Goal: Task Accomplishment & Management: Use online tool/utility

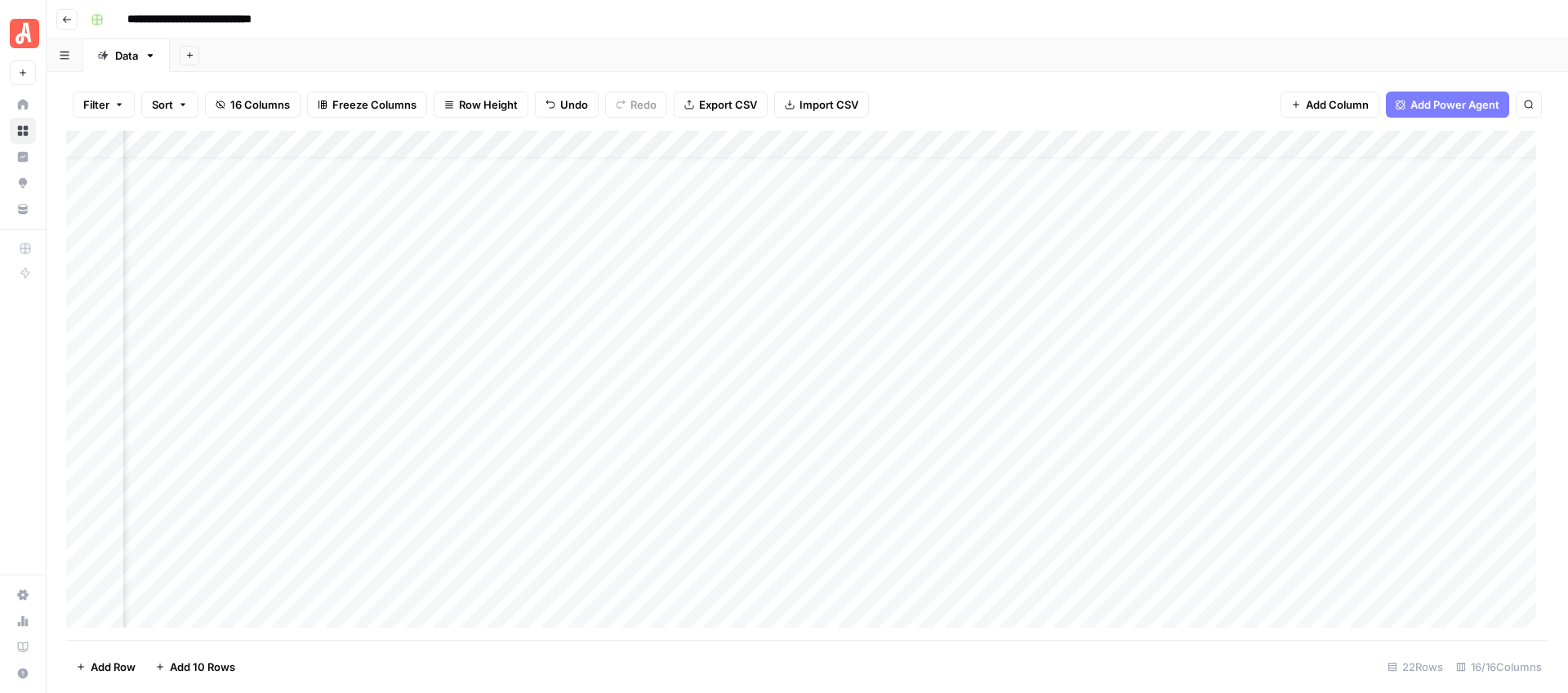
scroll to position [31, 1565]
click at [888, 201] on div "Add Column" at bounding box center [807, 385] width 1482 height 509
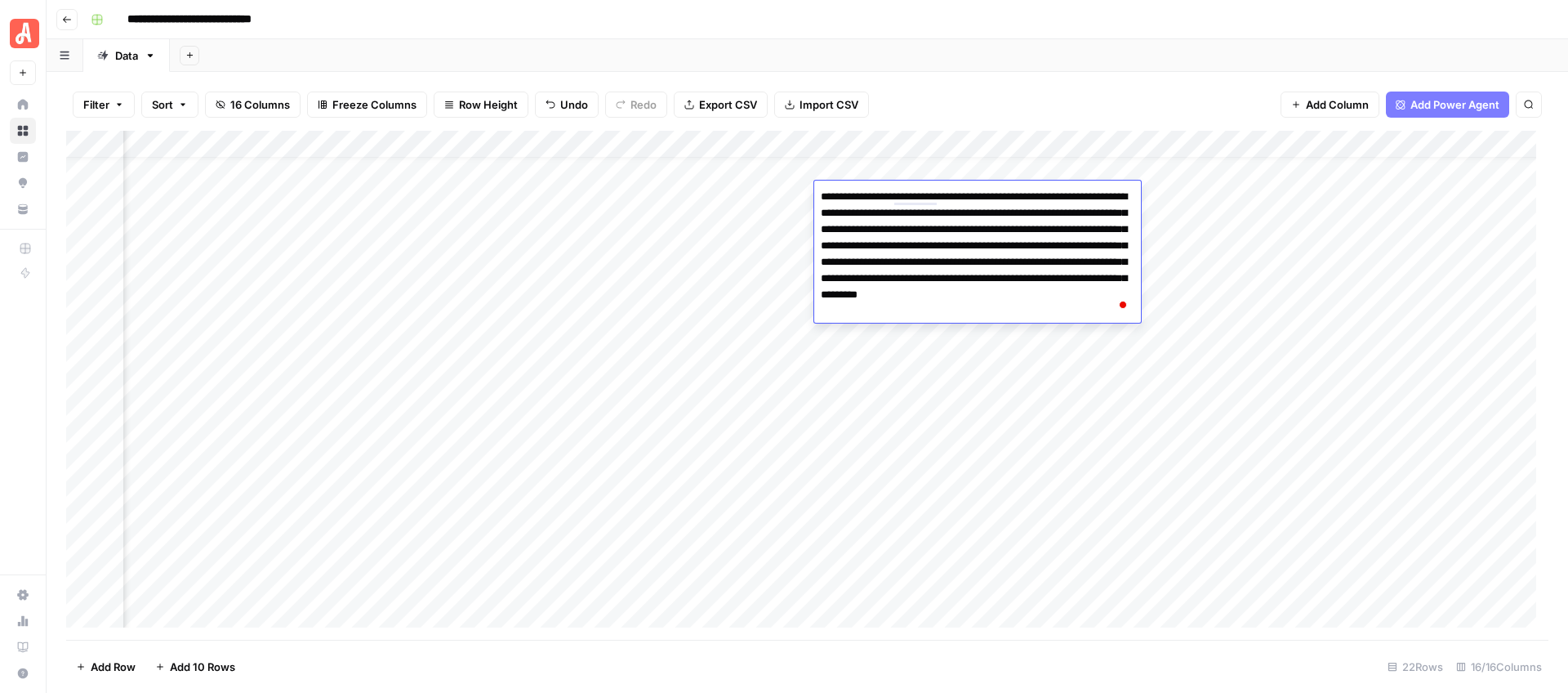
click at [981, 51] on div "Add Sheet" at bounding box center [870, 55] width 1399 height 33
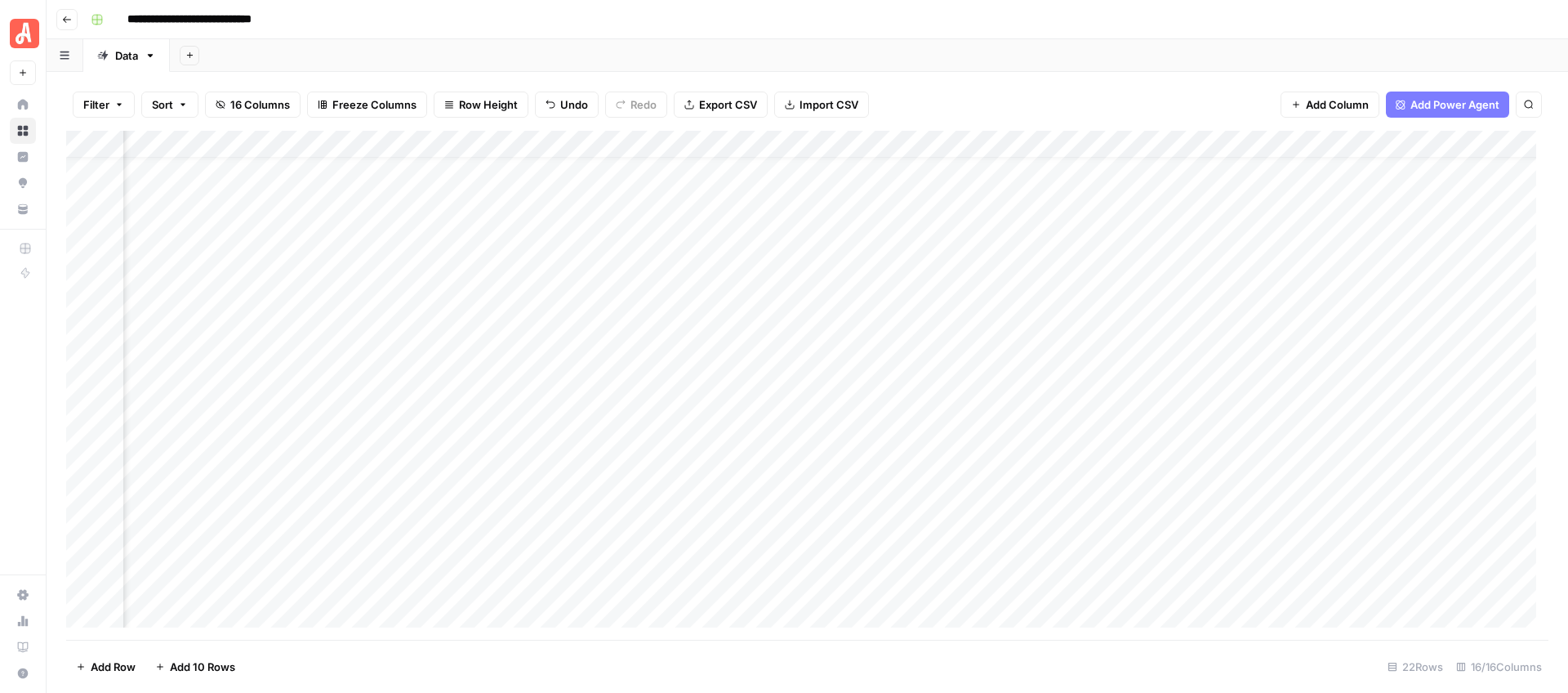
scroll to position [31, 0]
click at [853, 195] on div "Add Column" at bounding box center [807, 385] width 1482 height 509
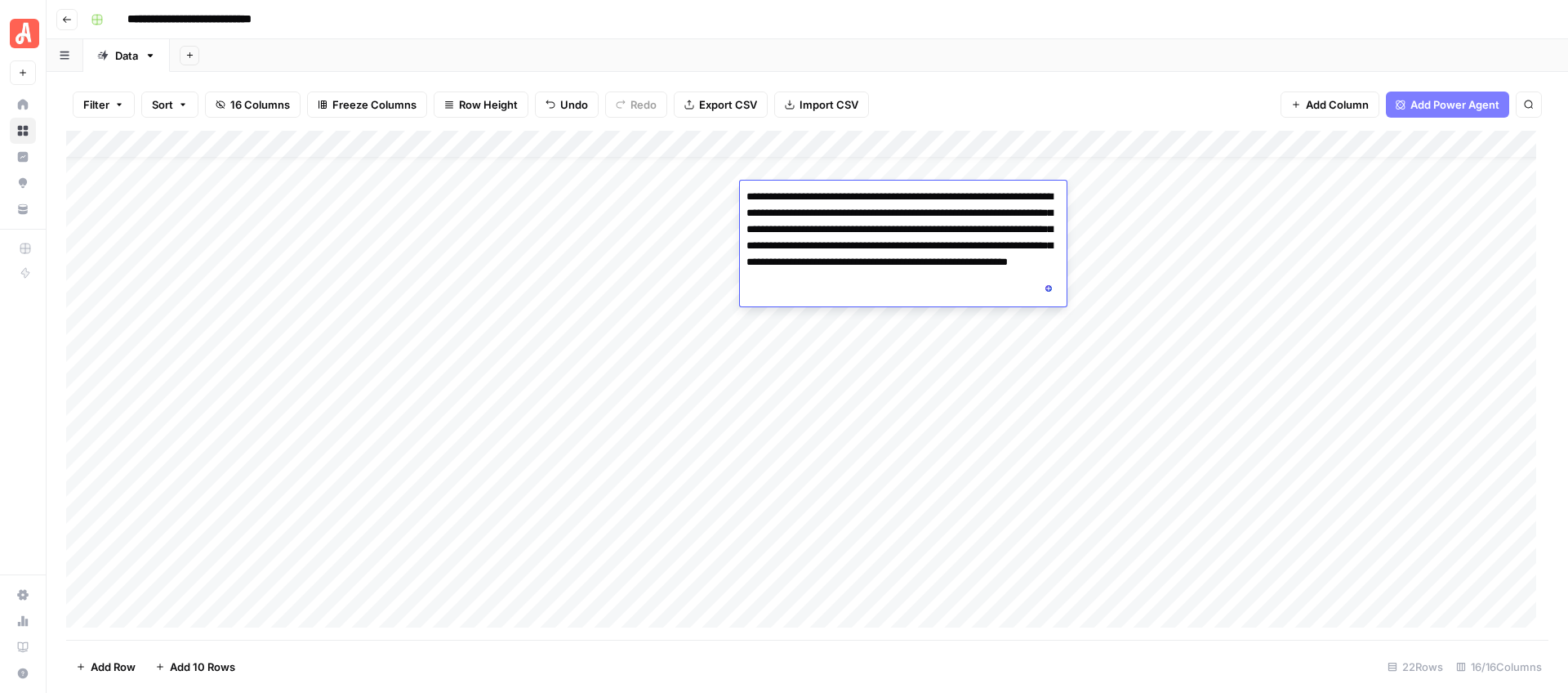
click at [875, 238] on textarea "**********" at bounding box center [903, 246] width 327 height 121
click at [1022, 48] on div "Add Sheet" at bounding box center [870, 55] width 1399 height 33
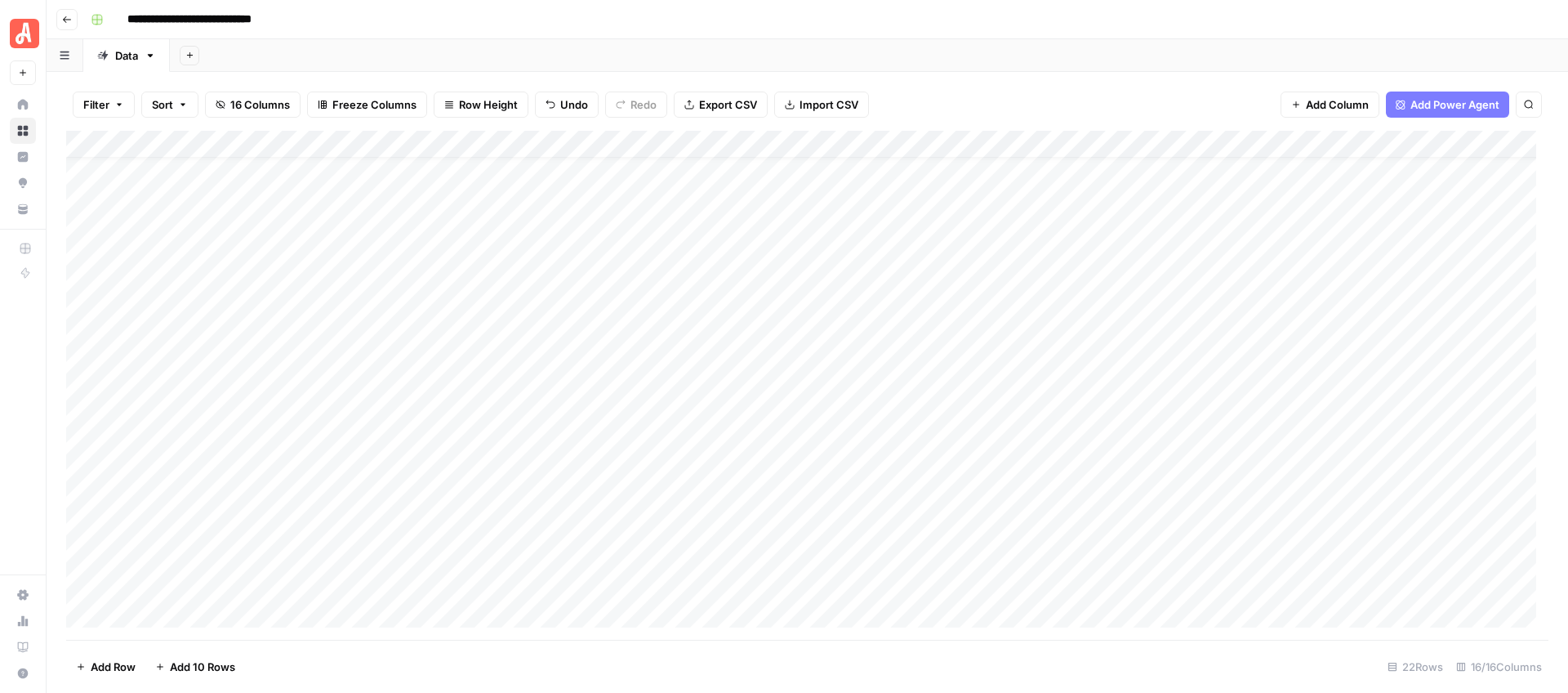
click at [1257, 197] on div "Add Column" at bounding box center [807, 385] width 1482 height 509
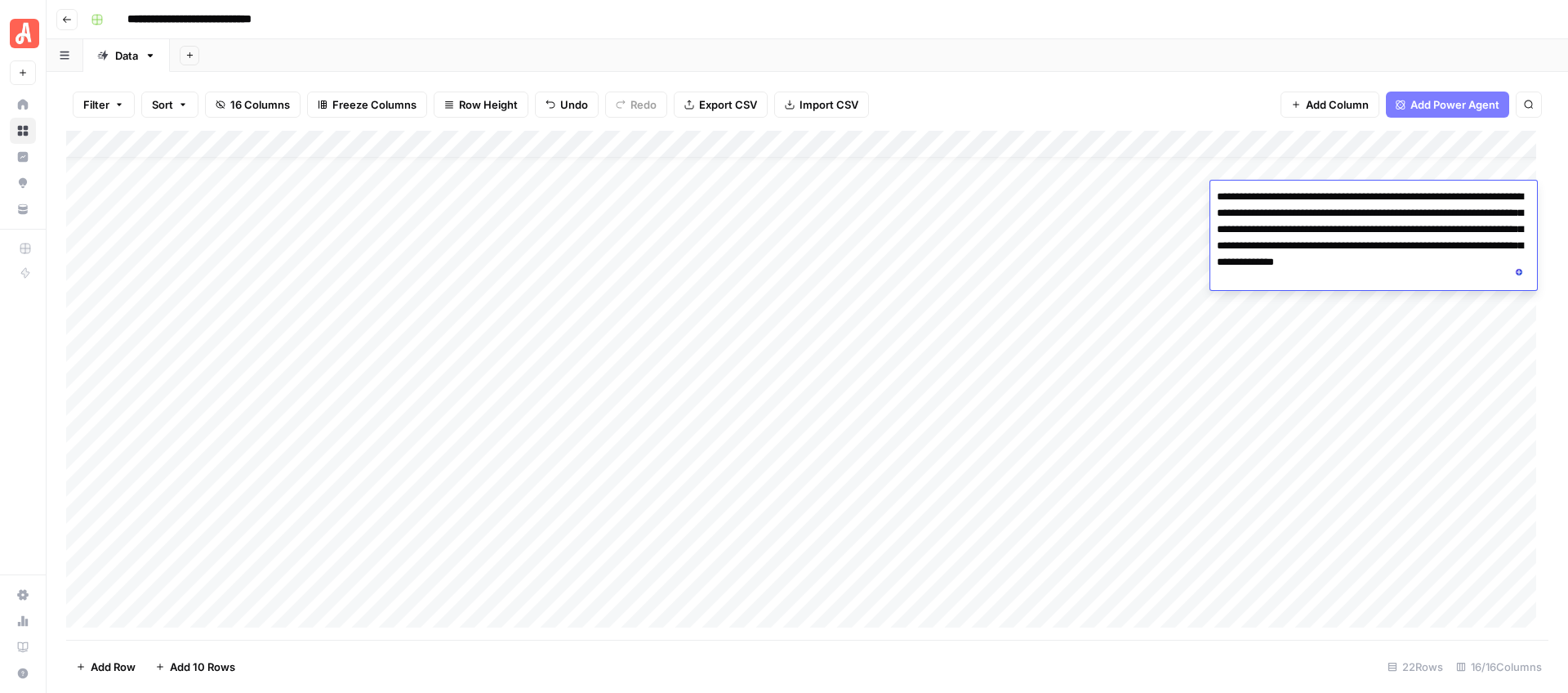
click at [1031, 50] on div "Add Sheet" at bounding box center [870, 55] width 1399 height 33
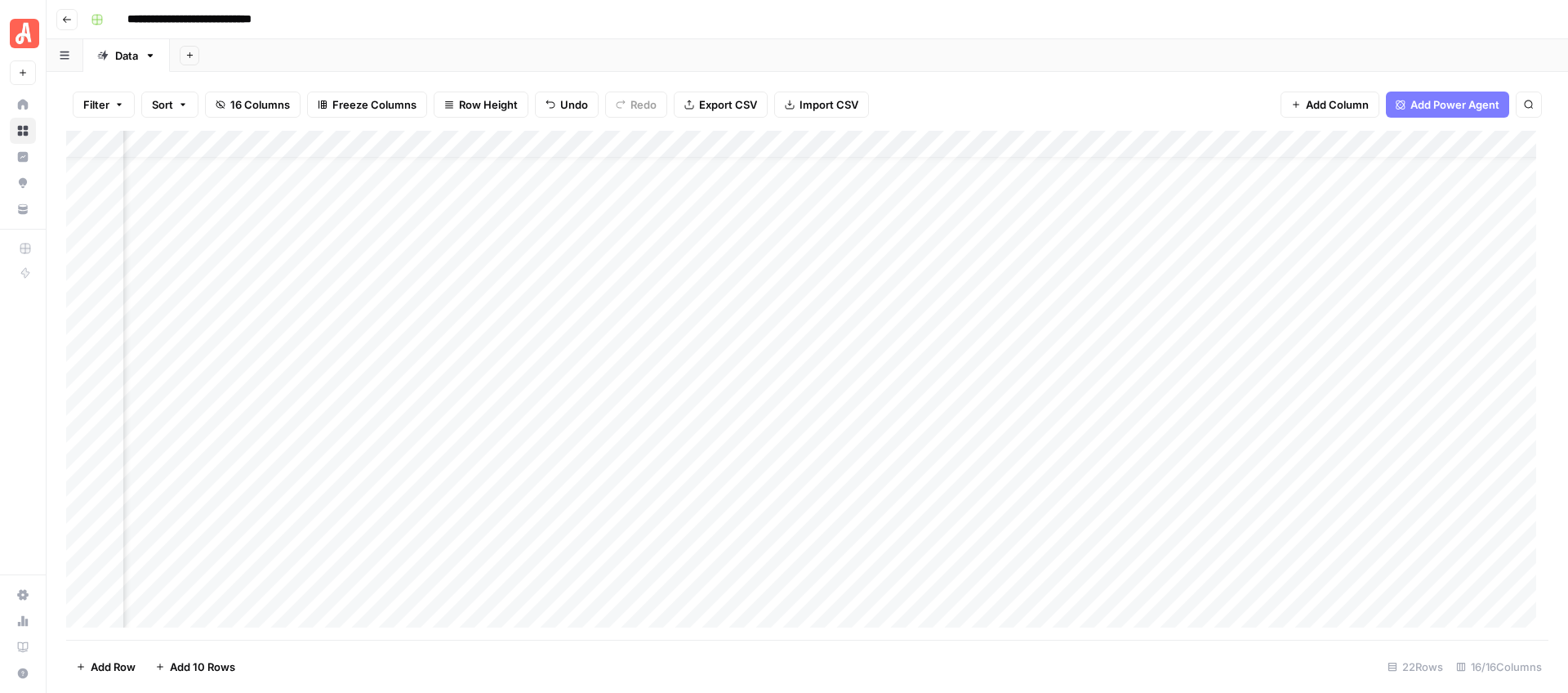
scroll to position [31, 1690]
click at [1203, 198] on div "Add Column" at bounding box center [807, 385] width 1482 height 509
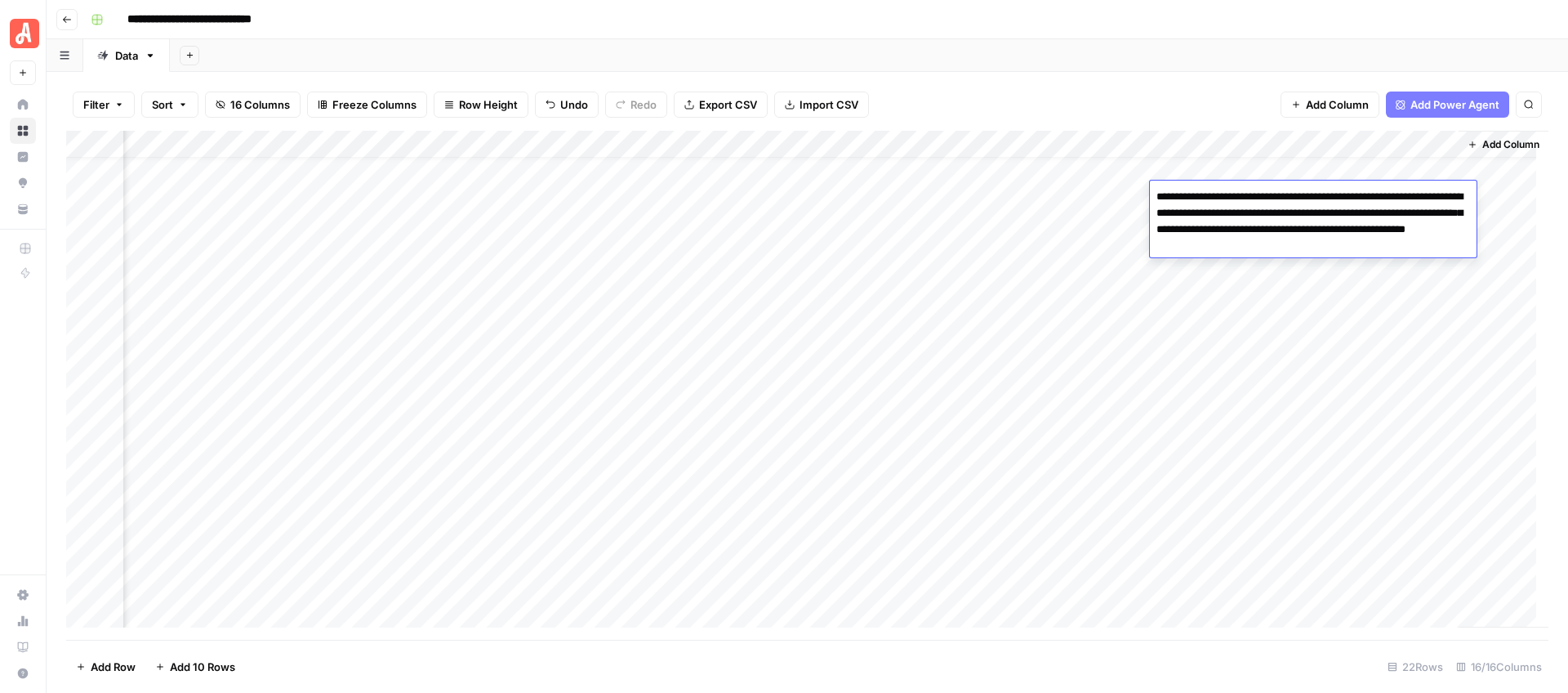
click at [1203, 198] on textarea "**********" at bounding box center [1313, 221] width 327 height 72
click at [1229, 39] on div "Add Sheet" at bounding box center [870, 55] width 1399 height 33
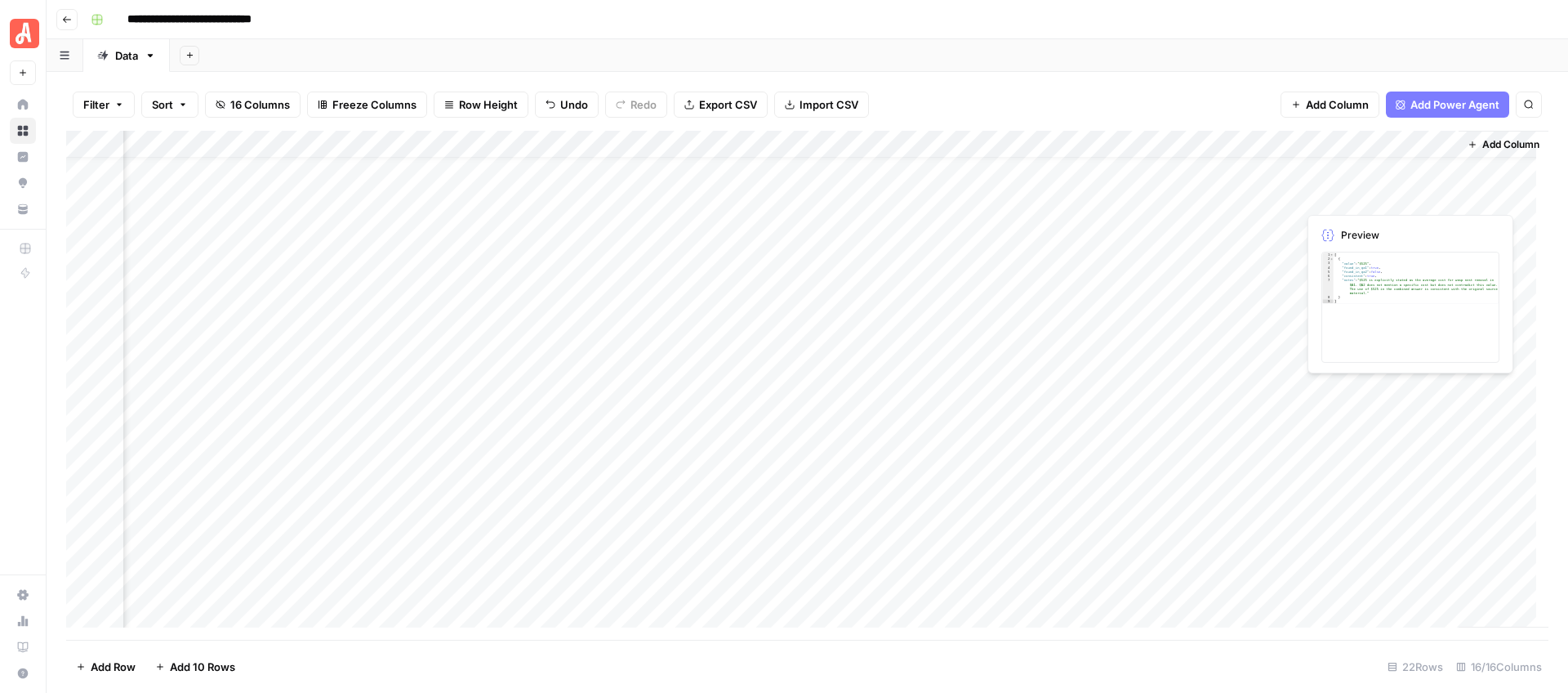
click at [1349, 202] on div "Add Column" at bounding box center [807, 385] width 1482 height 509
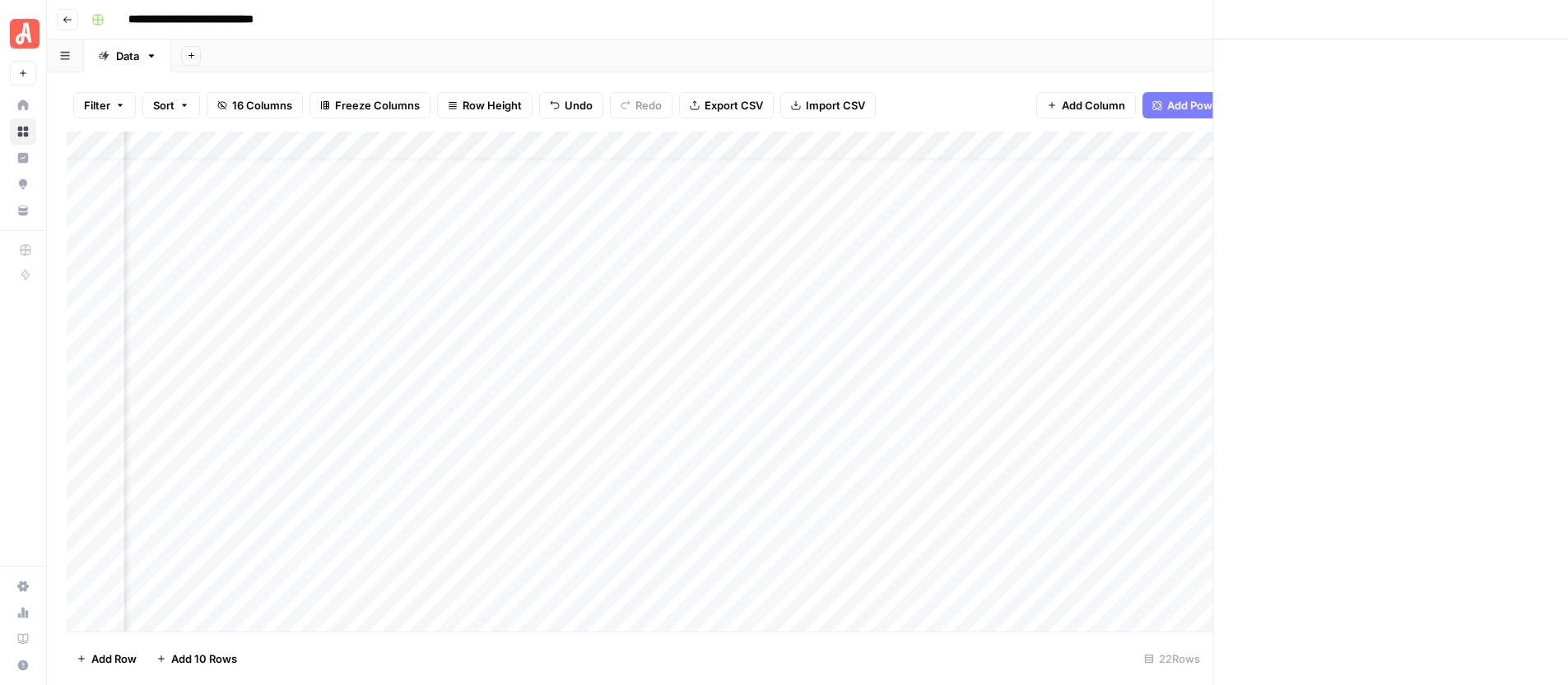
click at [1359, 204] on div at bounding box center [1382, 197] width 150 height 30
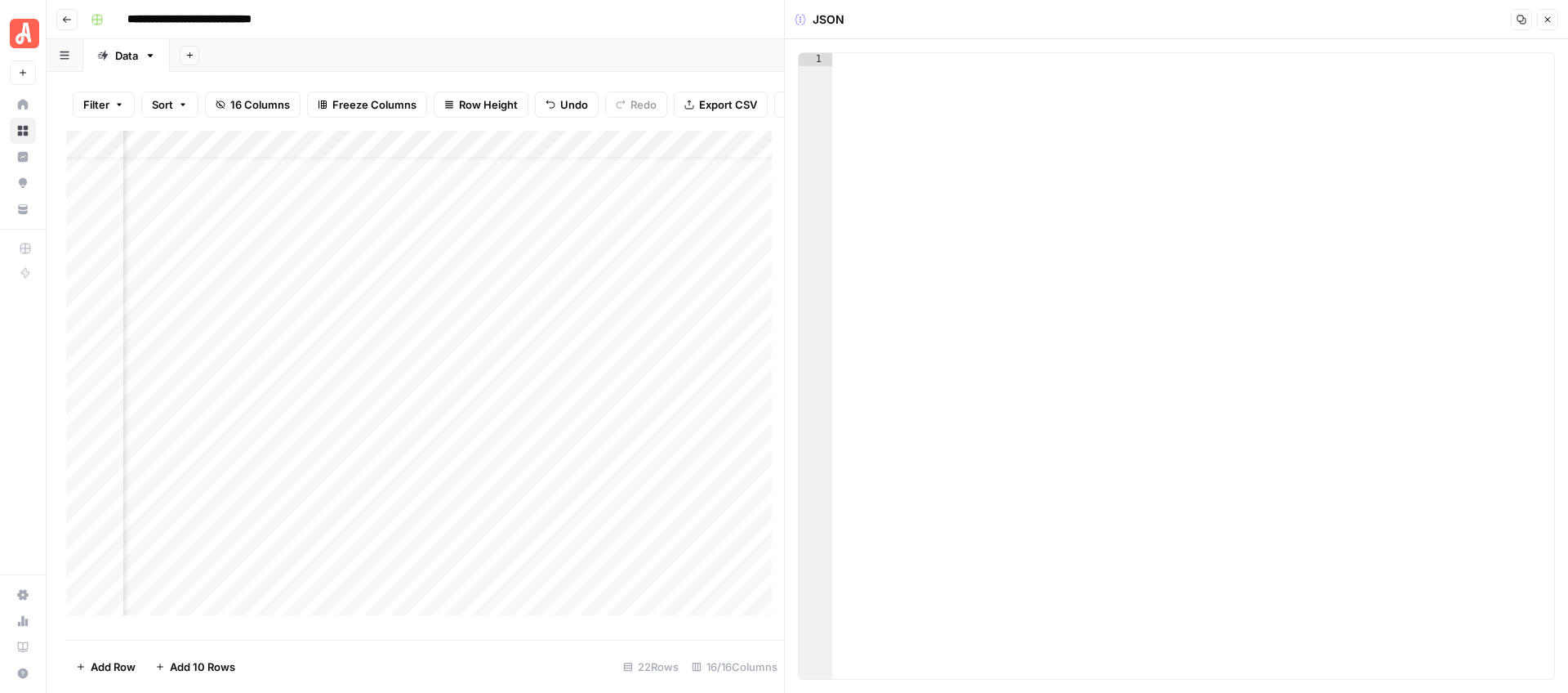
click at [1541, 22] on button "Close" at bounding box center [1547, 19] width 21 height 21
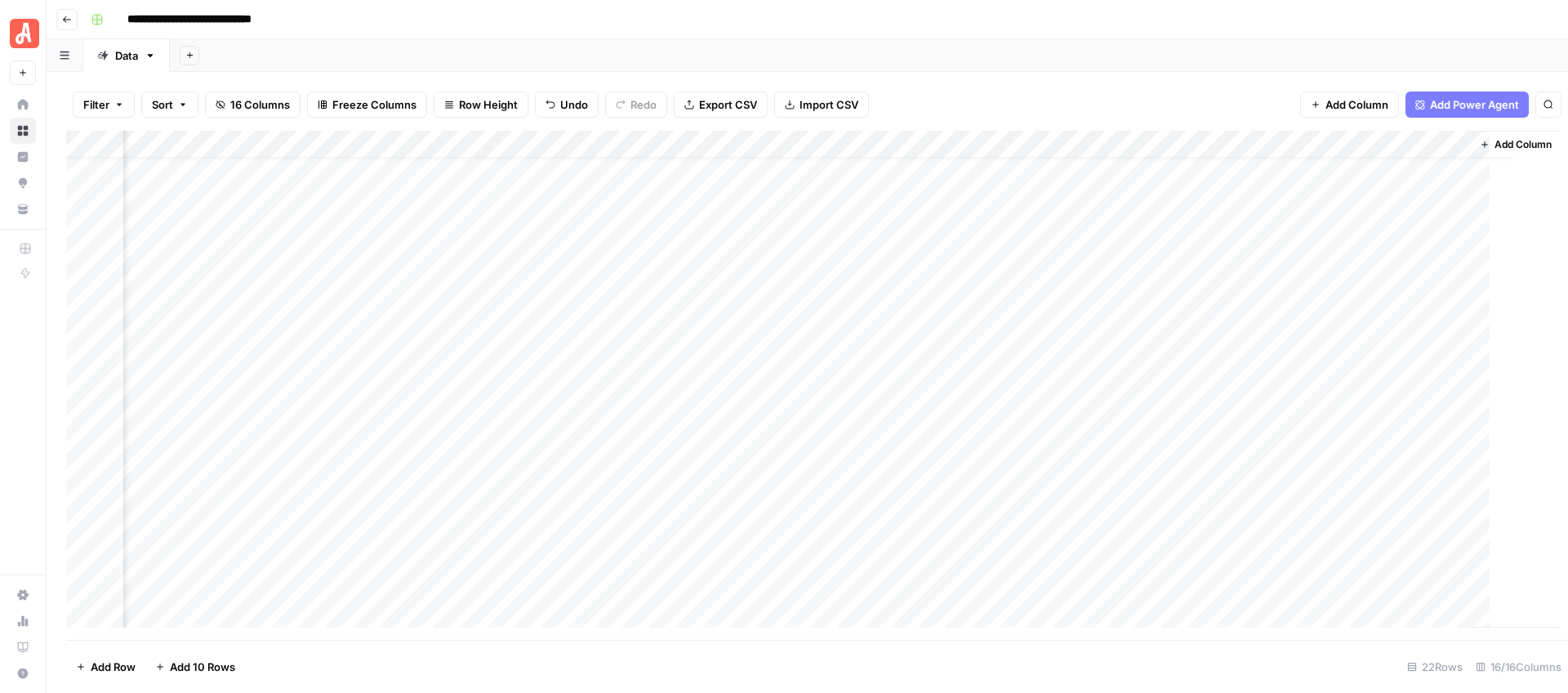
scroll to position [31, 1671]
click at [1369, 190] on div "Add Column" at bounding box center [807, 385] width 1482 height 509
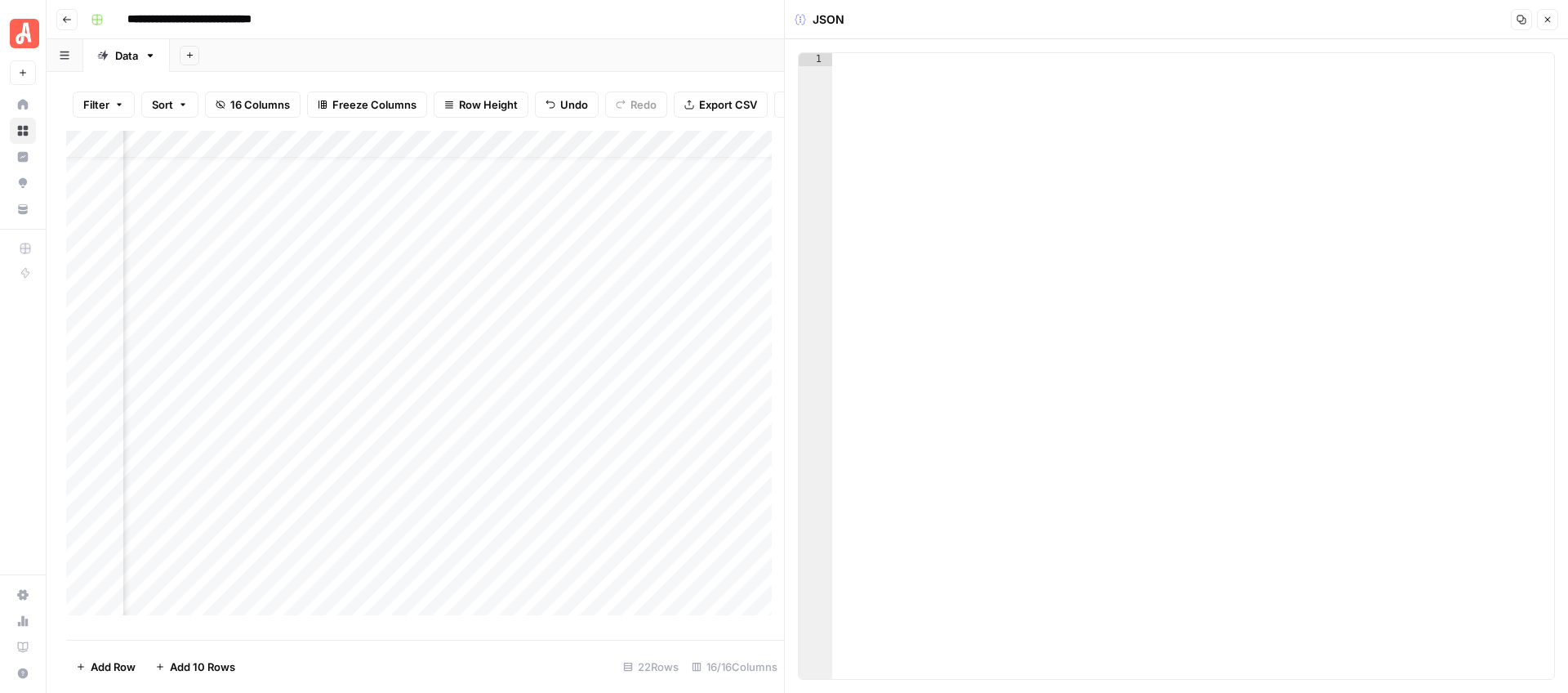
click at [1550, 22] on icon "button" at bounding box center [1548, 20] width 10 height 10
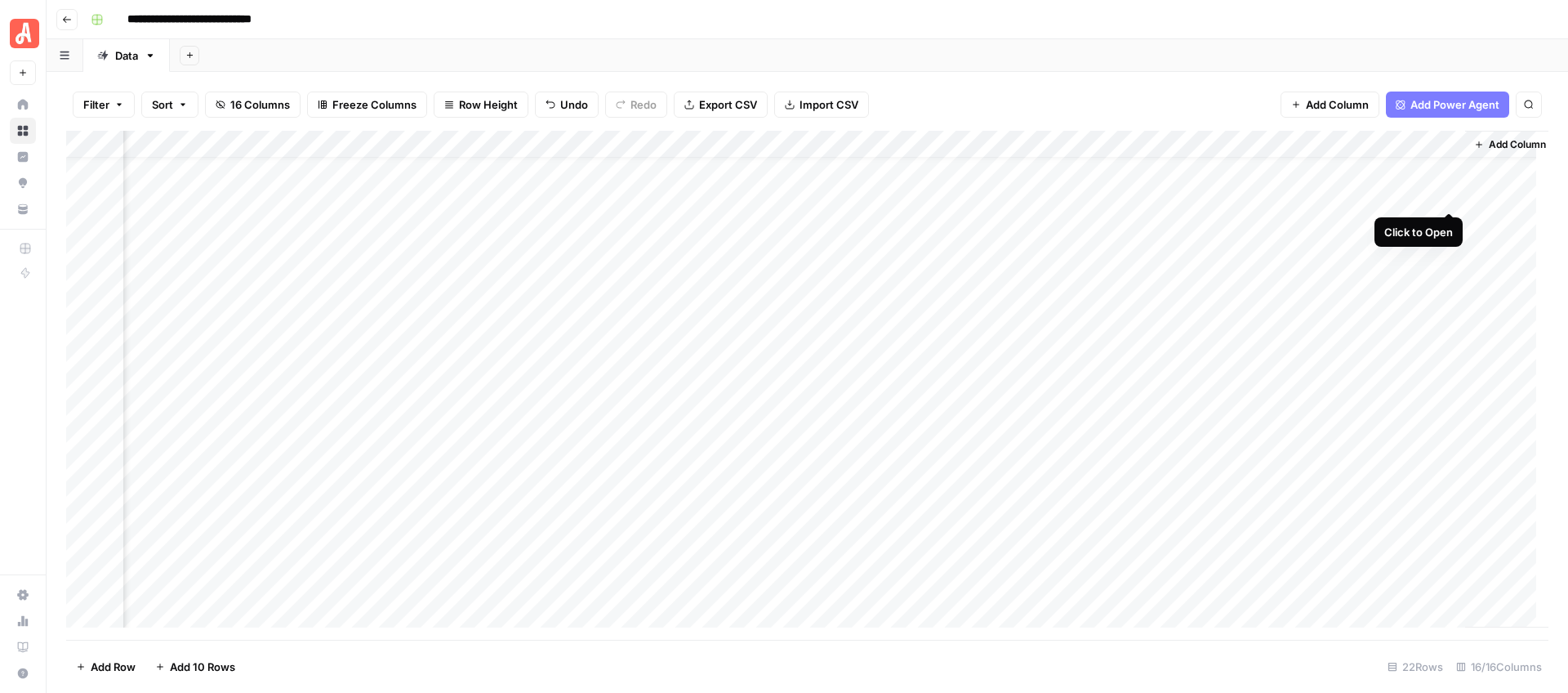
click at [1446, 195] on div "Add Column" at bounding box center [807, 385] width 1482 height 509
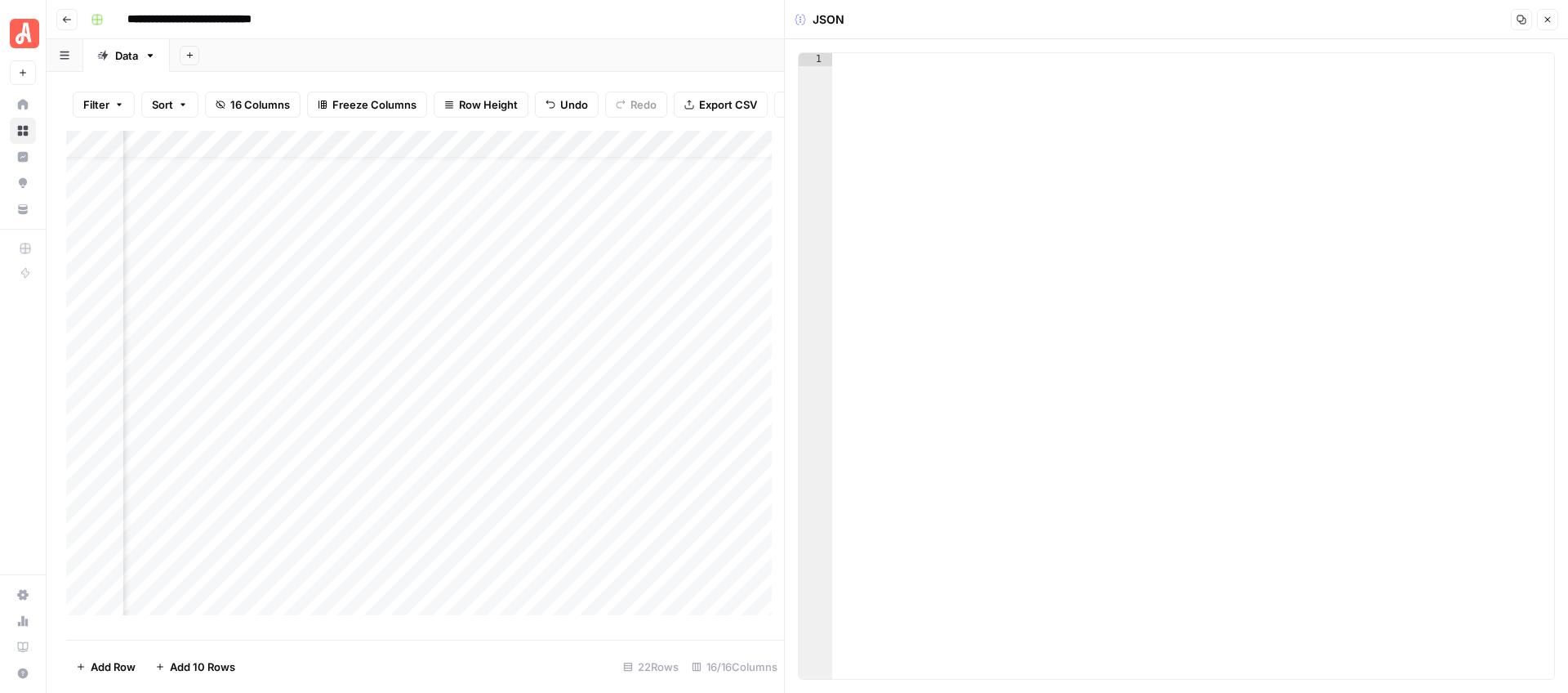
click at [1555, 14] on button "Close" at bounding box center [1547, 19] width 21 height 21
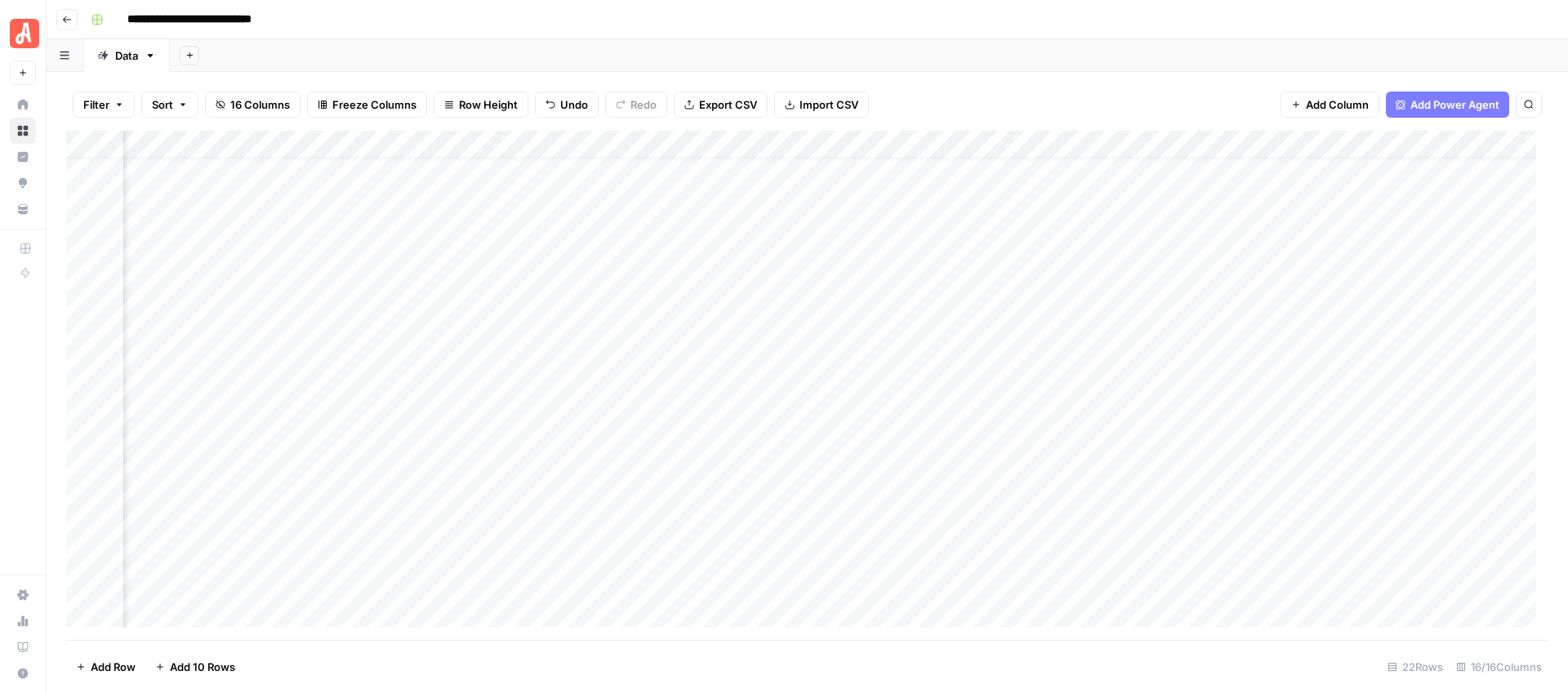
scroll to position [31, 785]
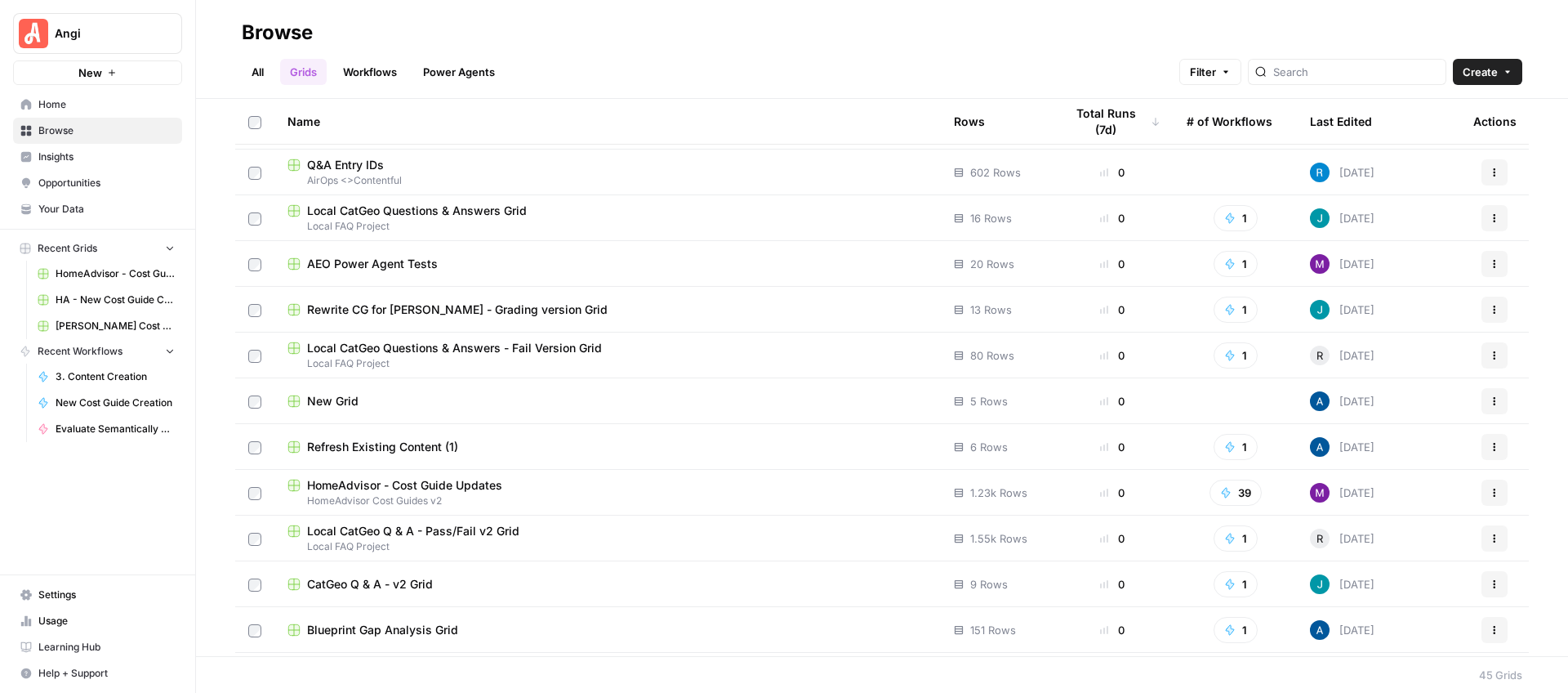
scroll to position [1330, 0]
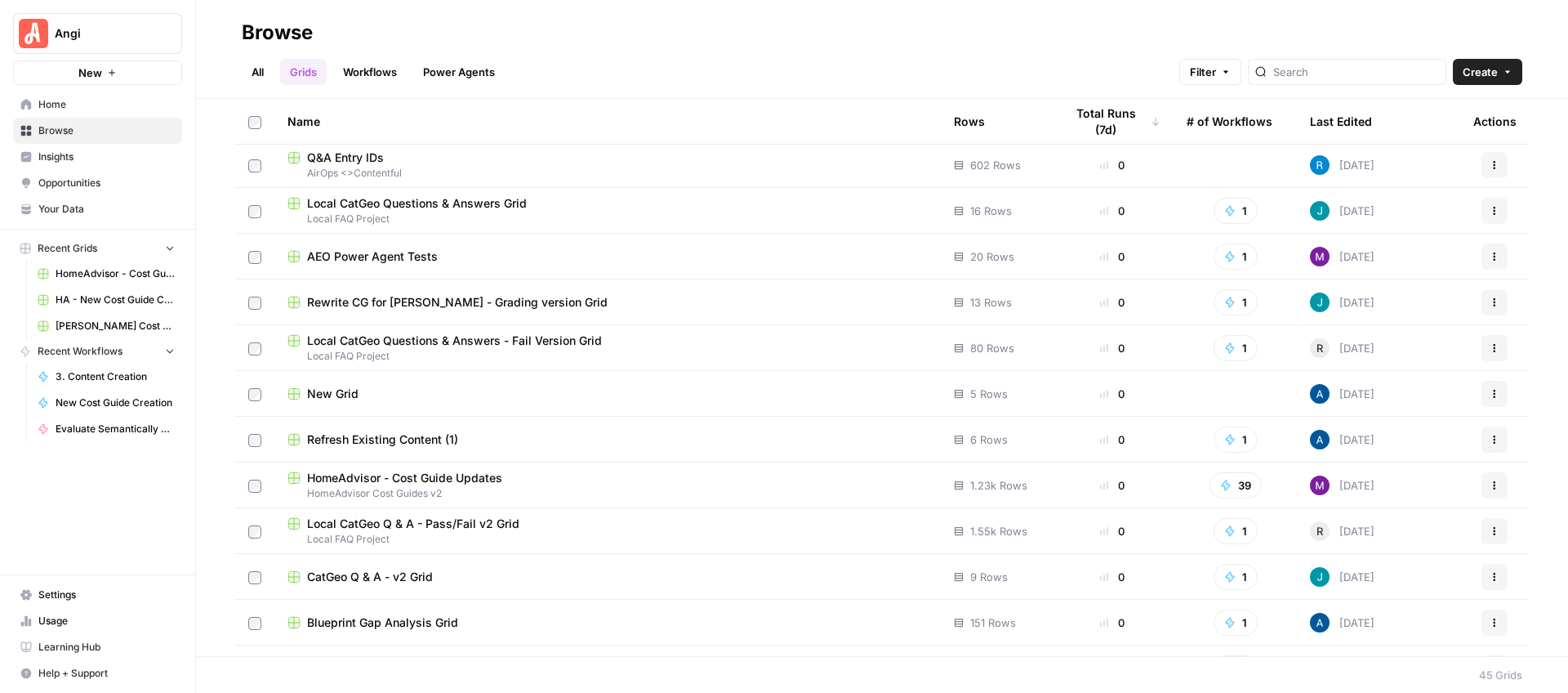
click at [480, 487] on span "HomeAdvisor Cost Guides v2" at bounding box center [608, 494] width 641 height 15
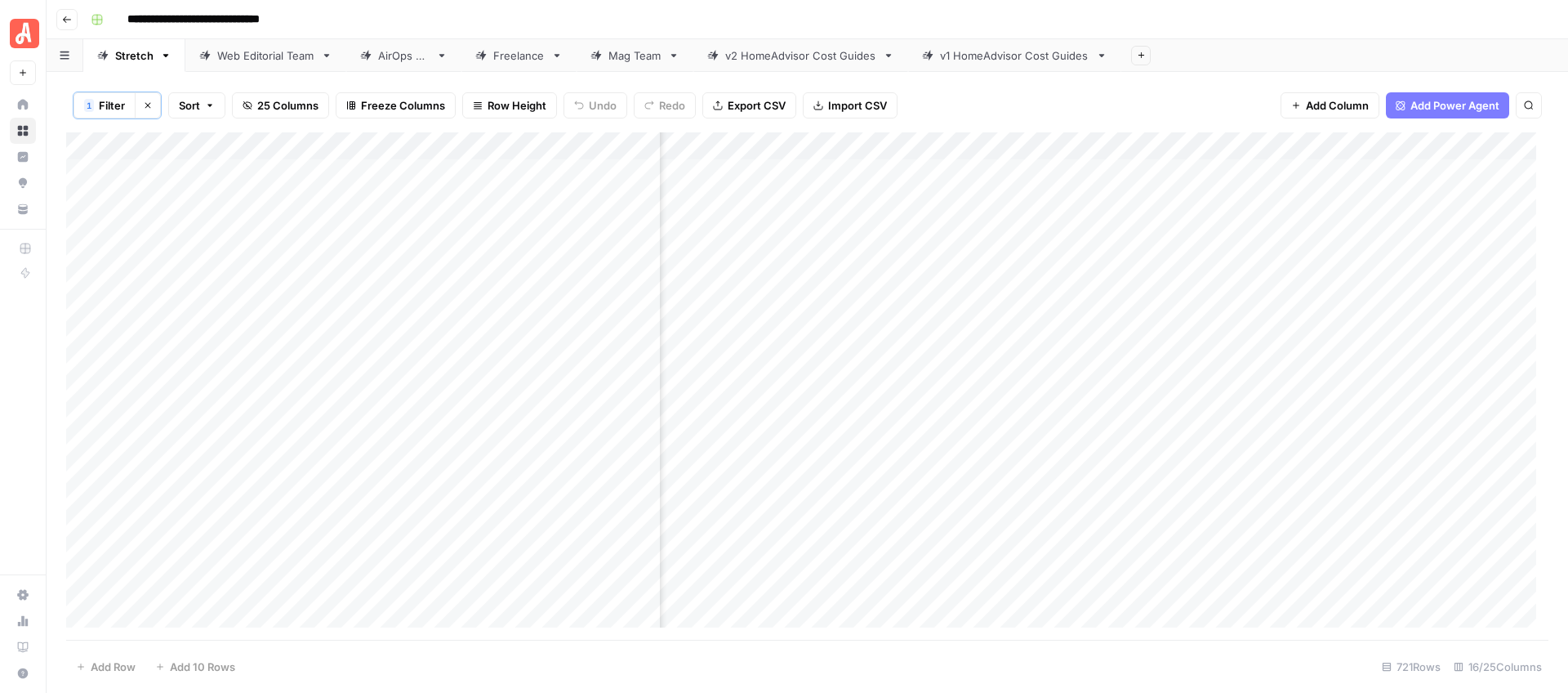
scroll to position [0, 964]
click at [1073, 174] on div "Add Column" at bounding box center [807, 386] width 1482 height 508
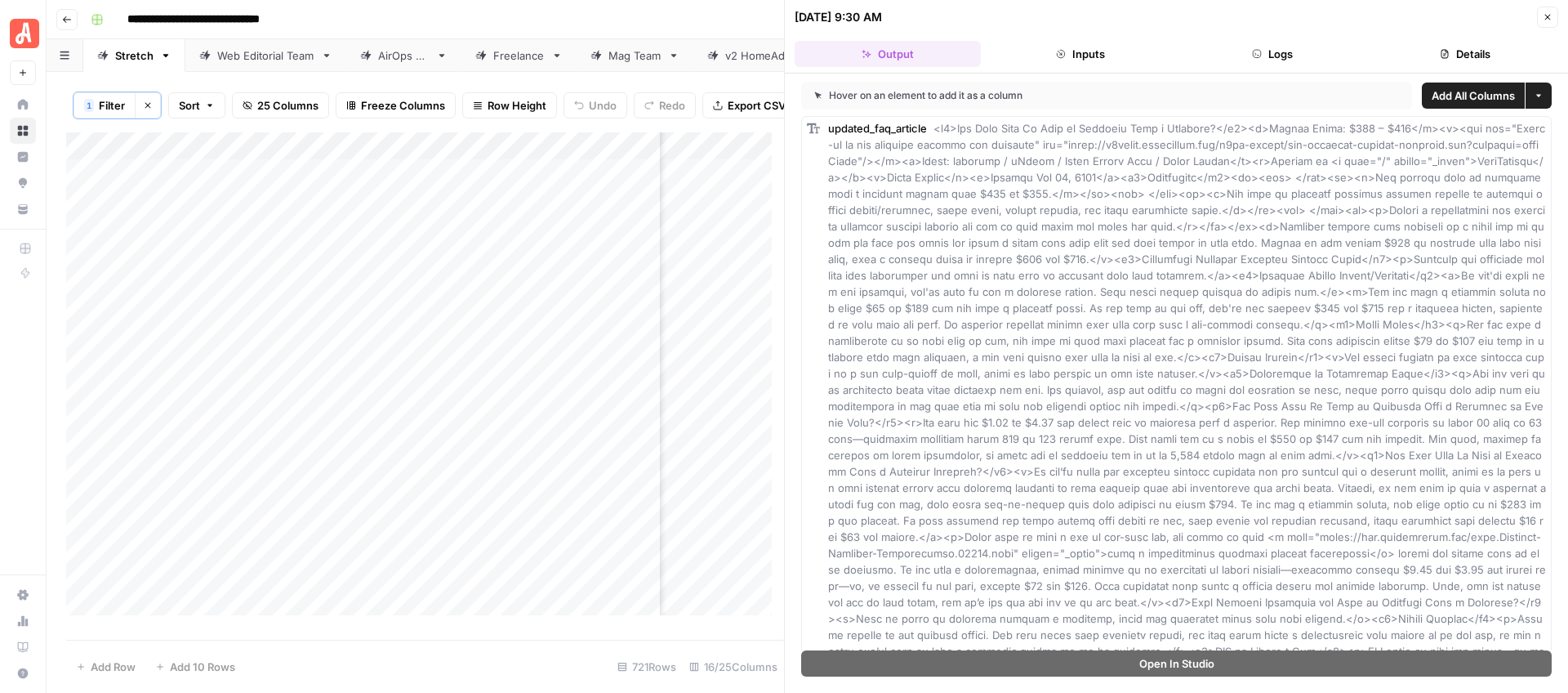
click at [1555, 19] on button "Close" at bounding box center [1547, 17] width 21 height 21
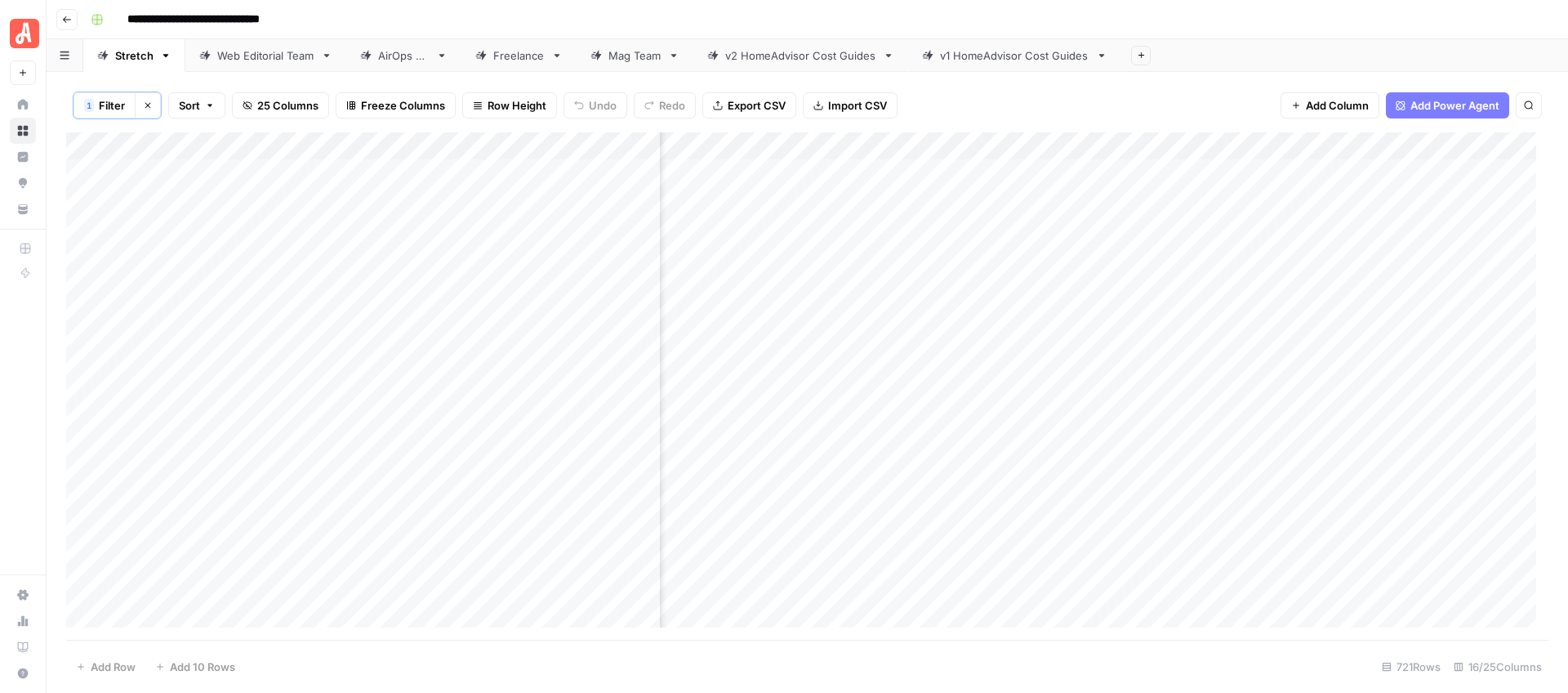
scroll to position [0, 1186]
click at [1066, 171] on div "Add Column" at bounding box center [807, 386] width 1482 height 508
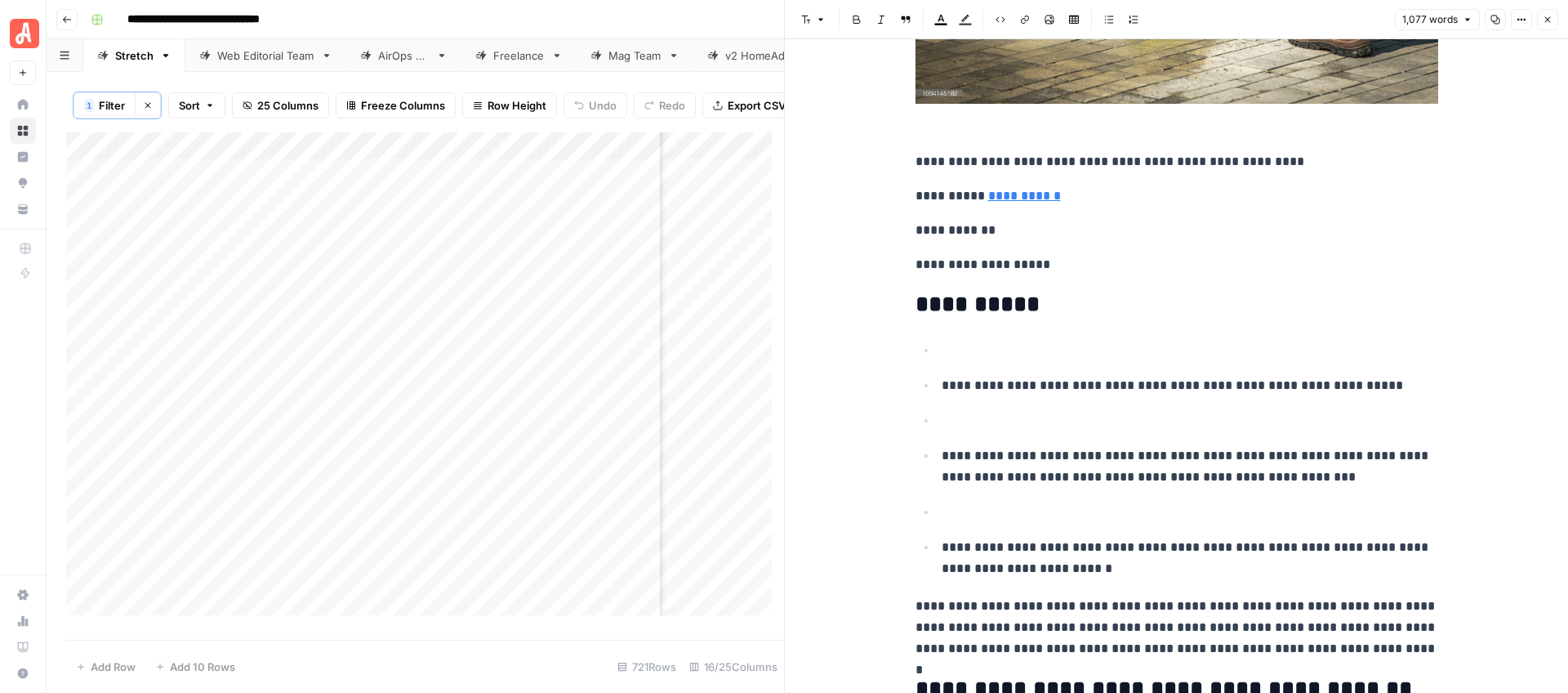
scroll to position [677, 0]
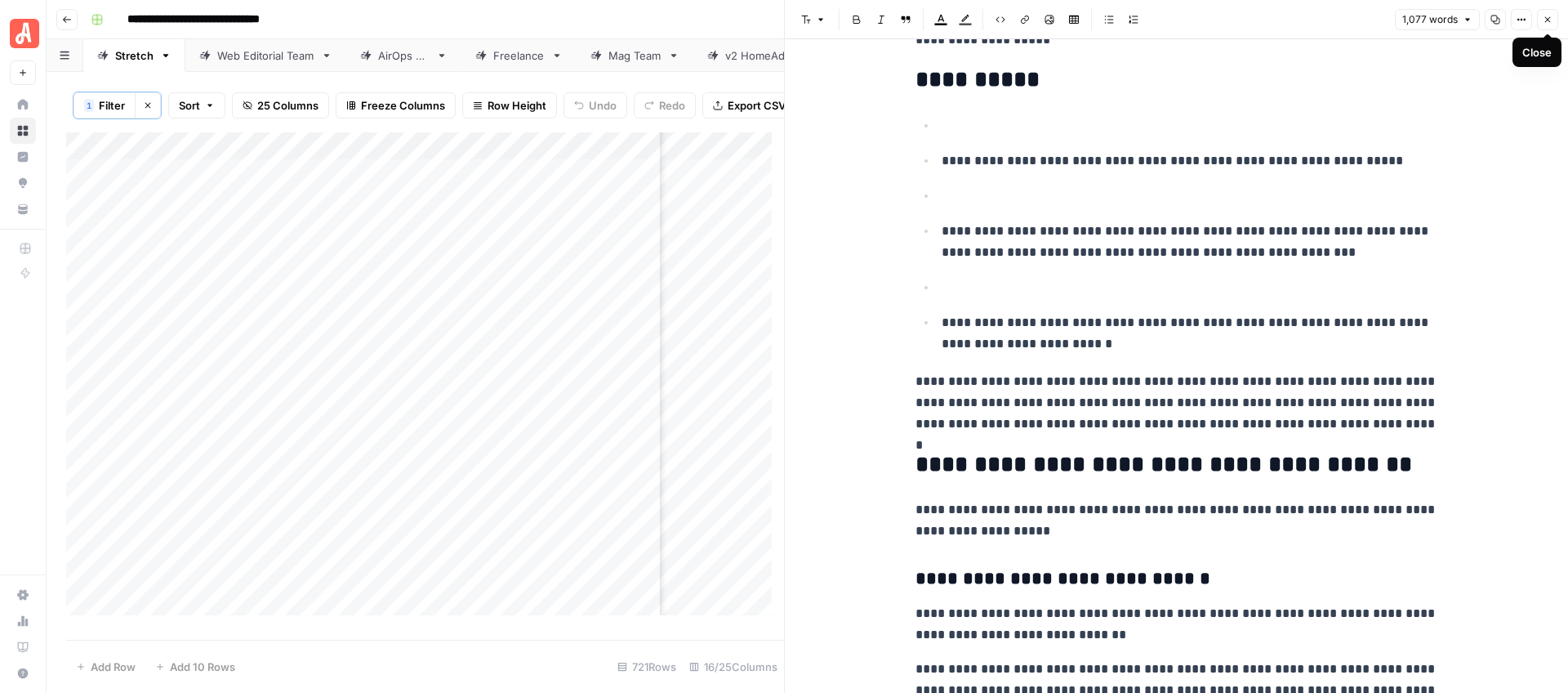
click at [1556, 23] on button "Close" at bounding box center [1547, 19] width 21 height 21
